Goal: Task Accomplishment & Management: Use online tool/utility

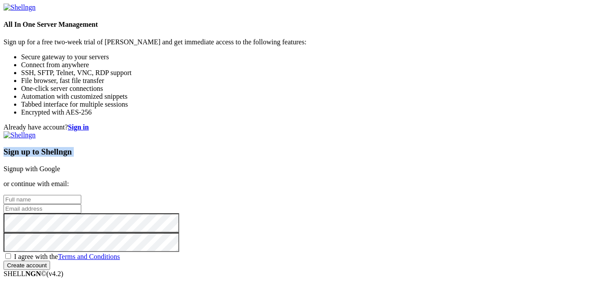
drag, startPoint x: 359, startPoint y: 93, endPoint x: 479, endPoint y: 51, distance: 127.2
click at [479, 124] on div "Already have account? Sign in Sign up to Shellngn Signup with Google or continu…" at bounding box center [300, 197] width 593 height 147
click at [480, 124] on div "Already have account? Sign in Sign up to Shellngn Signup with Google or continu…" at bounding box center [300, 197] width 593 height 147
click at [81, 195] on input "text" at bounding box center [43, 199] width 78 height 9
click at [294, 124] on div "Already have account? Sign in Sign up to Shellngn Signup with Google or continu…" at bounding box center [300, 197] width 593 height 147
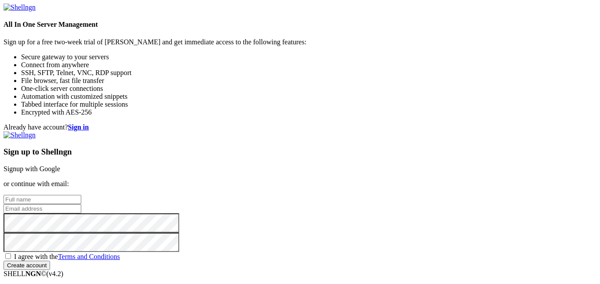
click at [81, 195] on input "text" at bounding box center [43, 199] width 78 height 9
click at [239, 124] on div "Already have account? Sign in Sign up to Shellngn Signup with Google or continu…" at bounding box center [300, 197] width 593 height 147
click at [324, 180] on p "or continue with email:" at bounding box center [300, 184] width 593 height 8
click at [81, 204] on input "email" at bounding box center [43, 208] width 78 height 9
click at [81, 204] on input "[EMAIL_ADDRESS][DOMAIN_NAME]" at bounding box center [43, 208] width 78 height 9
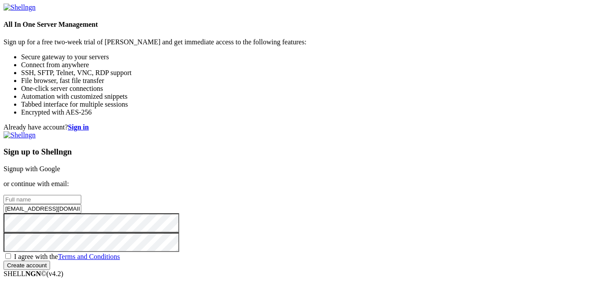
click at [81, 204] on input "[EMAIL_ADDRESS][DOMAIN_NAME]" at bounding box center [43, 208] width 78 height 9
type input "[EMAIL_ADDRESS][DOMAIN_NAME]"
click at [120, 253] on span "I agree with the Terms and Conditions" at bounding box center [67, 256] width 106 height 7
click at [11, 254] on input "I agree with the Terms and Conditions" at bounding box center [8, 257] width 6 height 6
checkbox input "true"
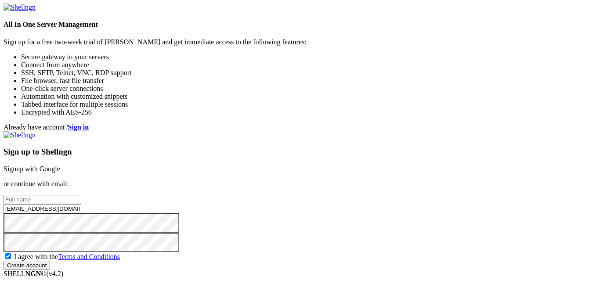
click at [81, 195] on input "text" at bounding box center [43, 199] width 78 height 9
type input "[PERSON_NAME]"
click at [4, 261] on input "Create account" at bounding box center [27, 265] width 47 height 9
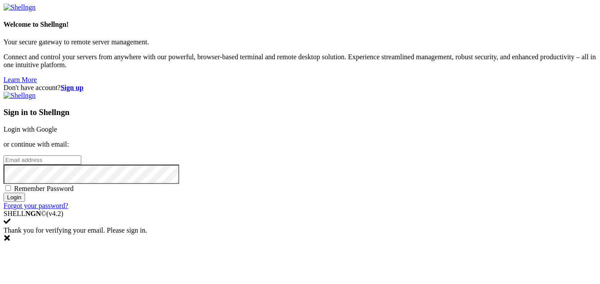
type input "[EMAIL_ADDRESS][DOMAIN_NAME]"
click at [390, 210] on div "Sign in to Shellngn Login with Google or continue with email: [EMAIL_ADDRESS][D…" at bounding box center [300, 151] width 593 height 118
click at [25, 202] on input "Login" at bounding box center [15, 197] width 22 height 9
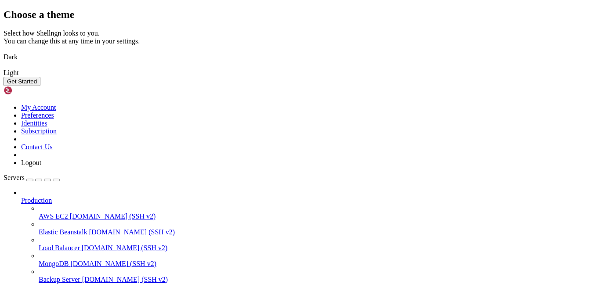
click at [4, 51] on img at bounding box center [4, 51] width 0 height 0
click at [40, 86] on button "Get Started" at bounding box center [22, 81] width 37 height 9
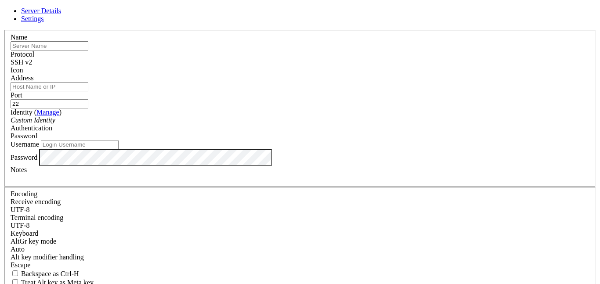
click at [88, 99] on input "22" at bounding box center [50, 103] width 78 height 9
type input "8000"
click at [369, 132] on div "Password" at bounding box center [300, 136] width 579 height 8
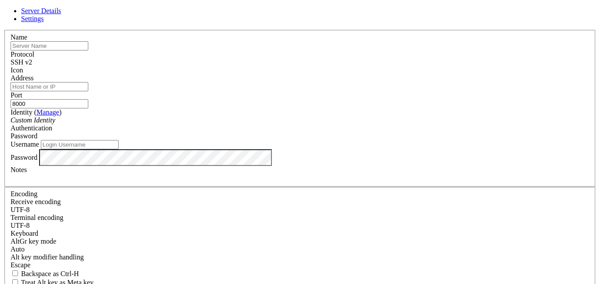
click at [119, 149] on input "Username" at bounding box center [80, 144] width 78 height 9
type input "kali"
click at [304, 149] on div "Username [PERSON_NAME]" at bounding box center [300, 144] width 579 height 9
click at [300, 124] on div "Custom Identity" at bounding box center [300, 120] width 579 height 8
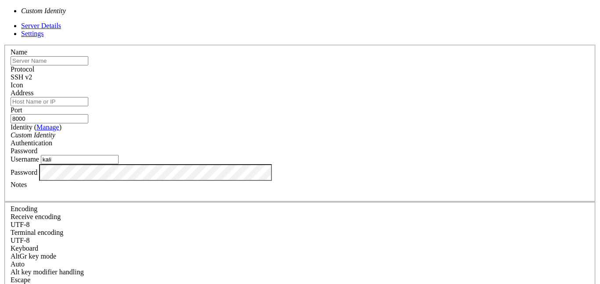
click at [250, 131] on div "Custom Identity" at bounding box center [300, 135] width 579 height 8
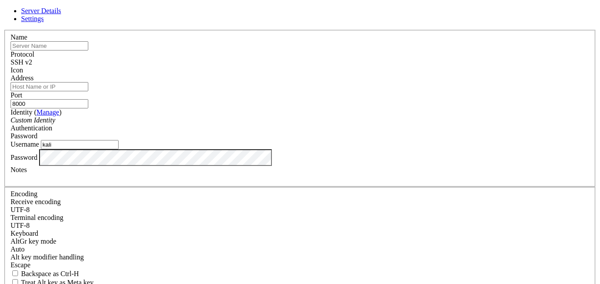
click at [88, 51] on input "text" at bounding box center [50, 45] width 78 height 9
type input "MaMe82-P4wnP1"
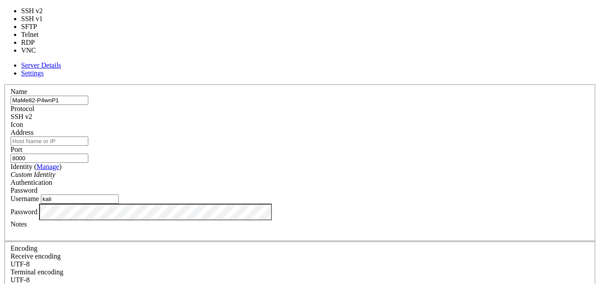
click at [353, 113] on div "SSH v2" at bounding box center [300, 117] width 579 height 8
click at [383, 121] on div "Icon" at bounding box center [300, 125] width 579 height 8
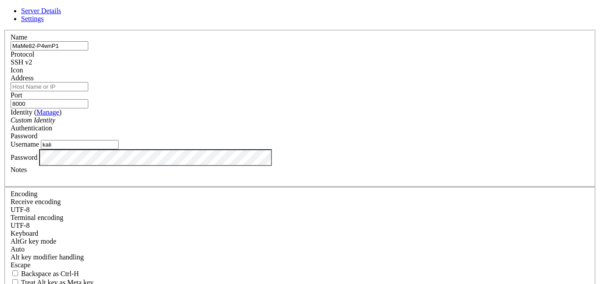
click at [390, 66] on div "Icon" at bounding box center [300, 70] width 579 height 8
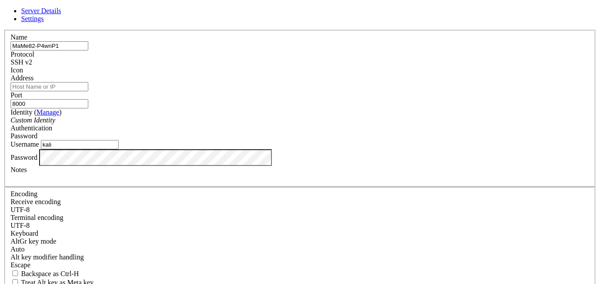
click at [11, 74] on span at bounding box center [11, 74] width 0 height 0
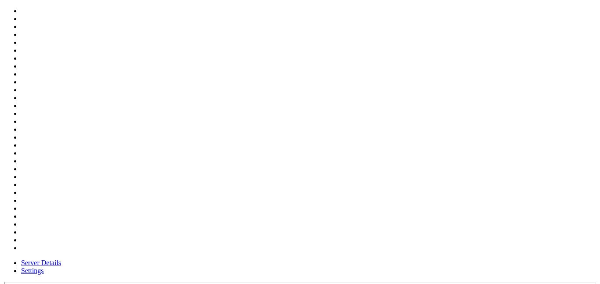
scroll to position [0, 0]
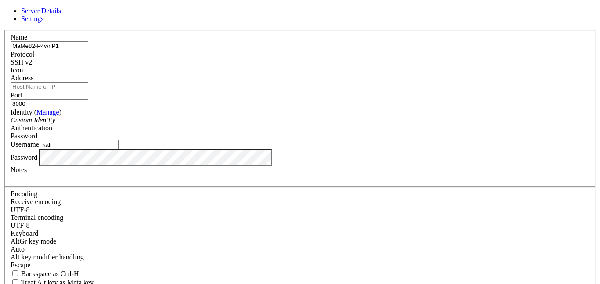
click at [88, 91] on input "Address" at bounding box center [50, 86] width 78 height 9
click at [33, 81] on label "Address" at bounding box center [22, 77] width 23 height 7
click at [88, 82] on input "Address" at bounding box center [50, 86] width 78 height 9
click at [295, 122] on div "Custom Identity" at bounding box center [300, 120] width 579 height 8
click at [295, 123] on div "Custom Identity" at bounding box center [300, 120] width 579 height 8
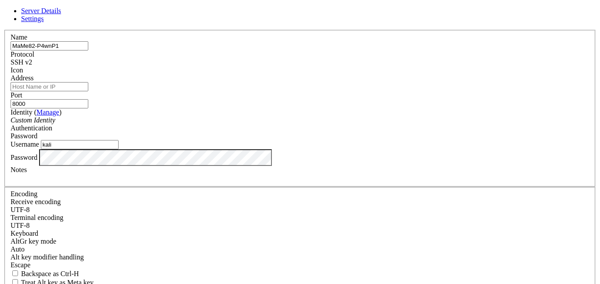
click at [262, 182] on div "Notes" at bounding box center [300, 174] width 579 height 16
click at [275, 182] on div at bounding box center [300, 178] width 579 height 8
click at [277, 182] on div "MaMe82's P4wnP1 A.L.O.A" at bounding box center [300, 178] width 579 height 8
click at [88, 91] on input "Address" at bounding box center [50, 86] width 78 height 9
click at [33, 80] on label "Address" at bounding box center [22, 77] width 23 height 7
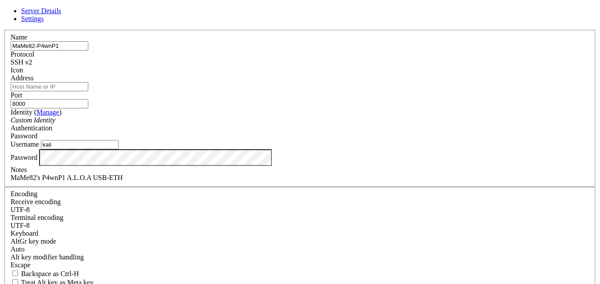
click at [88, 82] on input "Address" at bounding box center [50, 86] width 78 height 9
click at [249, 124] on div "Custom Identity" at bounding box center [300, 120] width 579 height 8
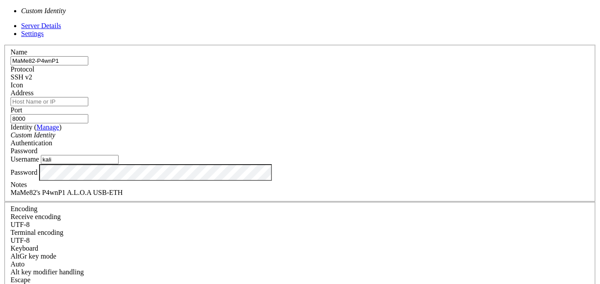
click at [258, 131] on div "Custom Identity" at bounding box center [300, 135] width 579 height 8
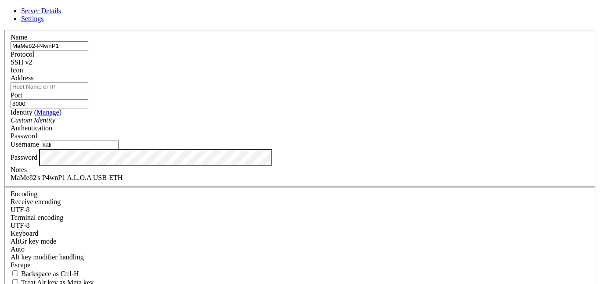
click at [37, 161] on label "Password" at bounding box center [24, 156] width 27 height 7
click at [88, 91] on input "Address" at bounding box center [50, 86] width 78 height 9
click at [37, 161] on label "Password" at bounding box center [24, 156] width 27 height 7
click at [88, 91] on input "Address" at bounding box center [50, 86] width 78 height 9
click at [33, 78] on label "Address" at bounding box center [22, 77] width 23 height 7
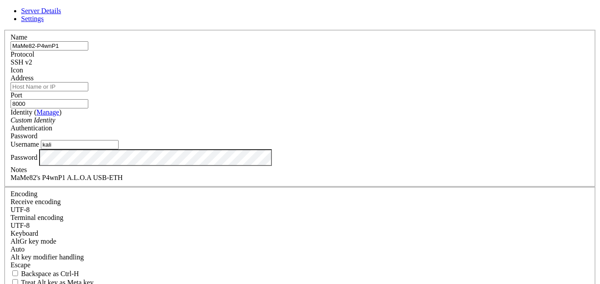
click at [88, 82] on input "Address" at bounding box center [50, 86] width 78 height 9
click at [88, 91] on input "Address" at bounding box center [50, 86] width 78 height 9
type input "[TECHNICAL_ID]"
click at [346, 66] on div "SSH v2" at bounding box center [300, 62] width 579 height 8
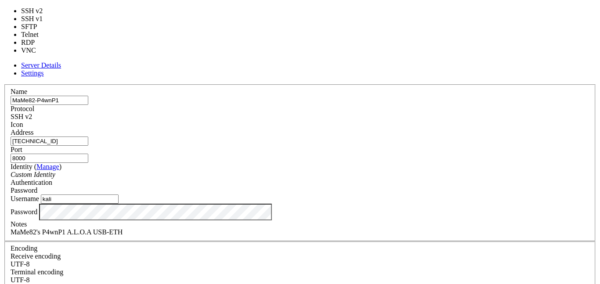
click at [346, 113] on div "SSH v2" at bounding box center [300, 117] width 579 height 8
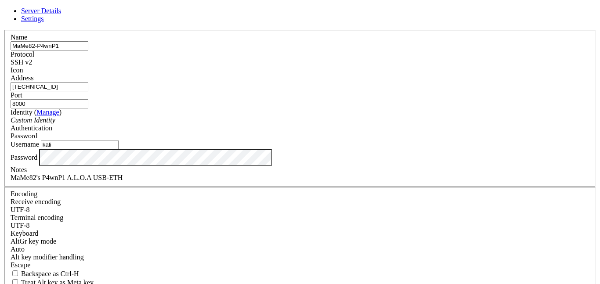
click at [346, 66] on div "SSH v2" at bounding box center [300, 62] width 579 height 8
click at [351, 58] on div "SSH v2" at bounding box center [300, 62] width 579 height 8
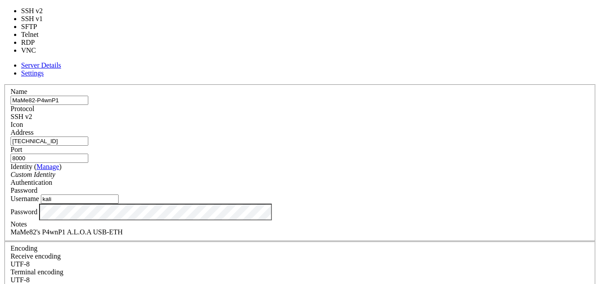
click at [27, 88] on label "Name" at bounding box center [19, 91] width 17 height 7
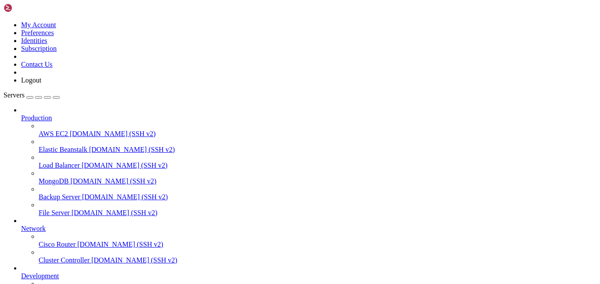
scroll to position [70, 0]
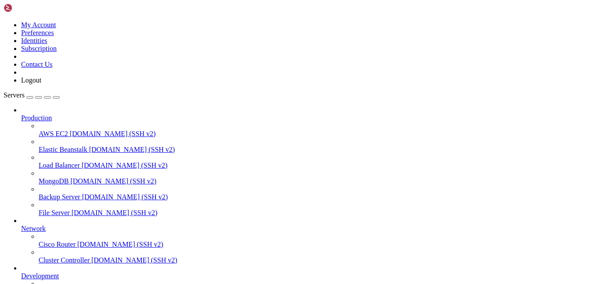
scroll to position [0, 0]
click at [61, 178] on span "MongoDB" at bounding box center [54, 181] width 30 height 7
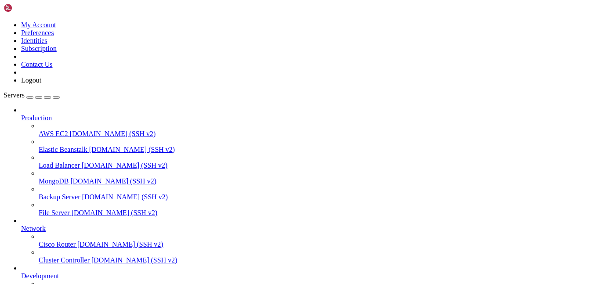
click at [82, 193] on span "[DOMAIN_NAME] (SSH v2)" at bounding box center [125, 196] width 86 height 7
click at [62, 146] on span "Elastic Beanstalk" at bounding box center [63, 149] width 49 height 7
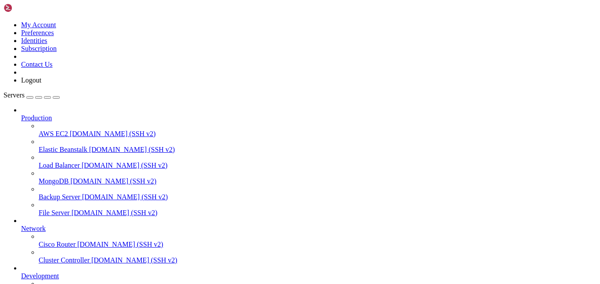
scroll to position [68, 0]
click at [77, 241] on span "[DOMAIN_NAME] (SSH v2)" at bounding box center [120, 244] width 86 height 7
